Goal: Check status: Check status

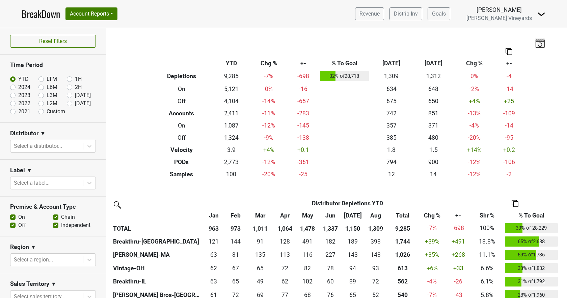
scroll to position [169, 0]
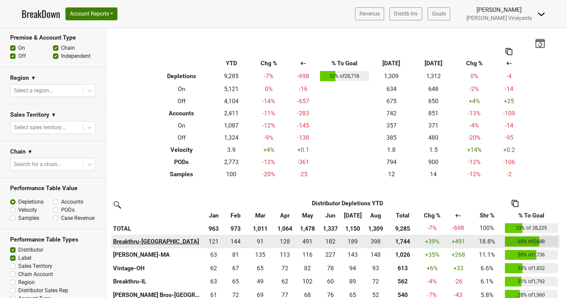
click at [128, 239] on th "Breakthru-[GEOGRAPHIC_DATA]" at bounding box center [157, 241] width 92 height 14
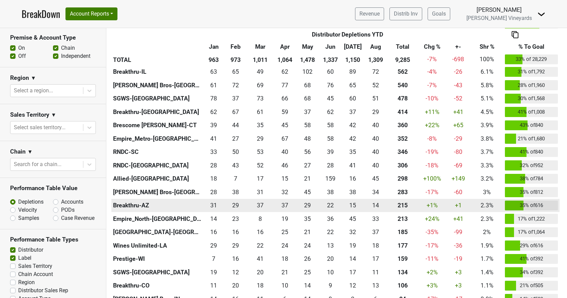
scroll to position [195, 0]
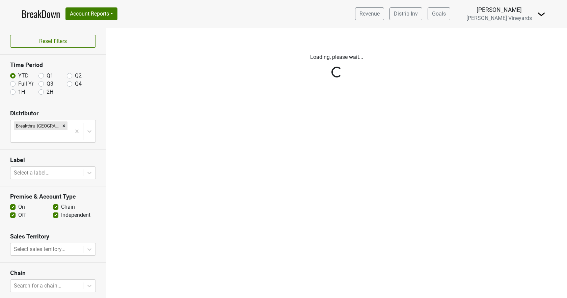
click at [35, 14] on link "BreakDown" at bounding box center [41, 14] width 39 height 14
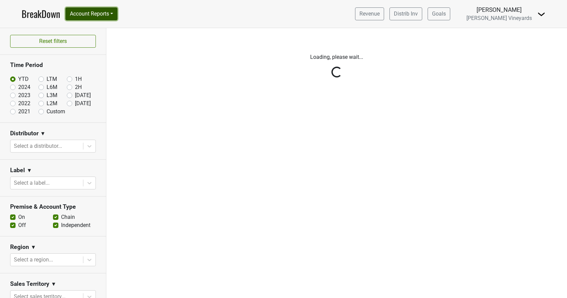
click at [108, 12] on button "Account Reports" at bounding box center [92, 13] width 52 height 13
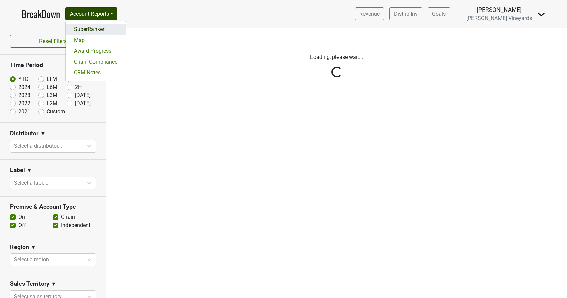
click at [104, 26] on link "SuperRanker" at bounding box center [96, 29] width 60 height 11
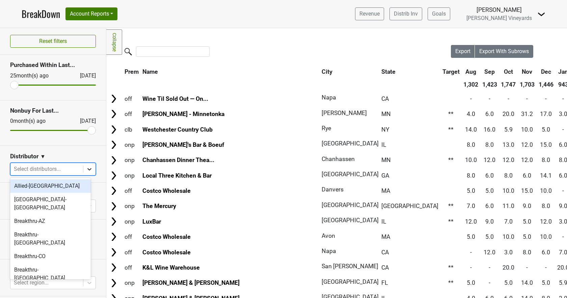
click at [88, 169] on div at bounding box center [89, 169] width 12 height 12
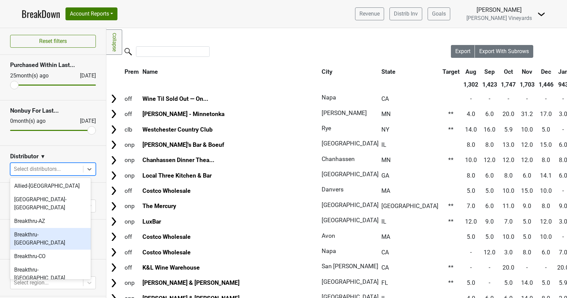
click at [16, 228] on div "Breakthru-[GEOGRAPHIC_DATA]" at bounding box center [50, 239] width 81 height 22
